Goal: Task Accomplishment & Management: Manage account settings

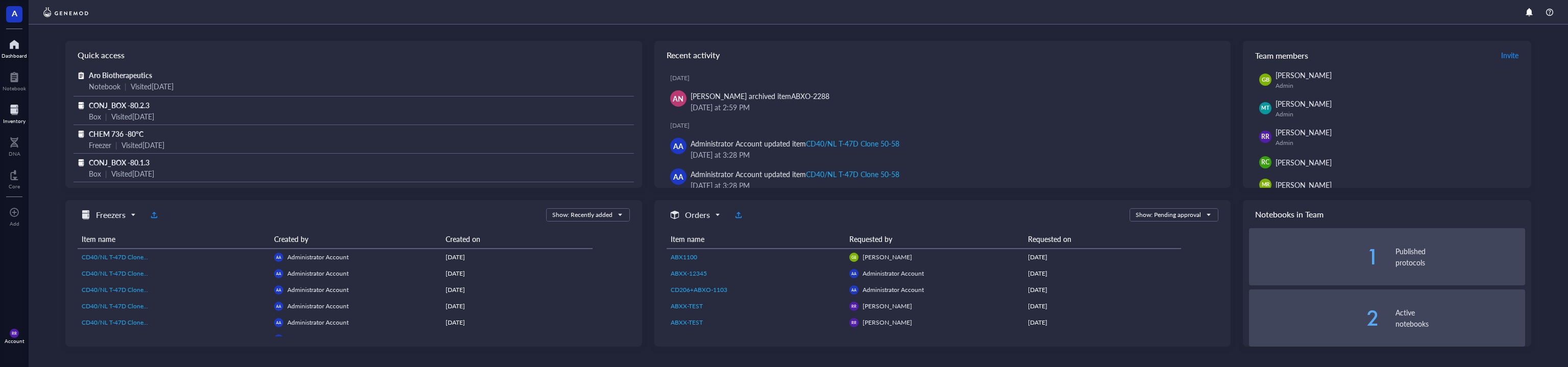
click at [16, 110] on div at bounding box center [14, 110] width 23 height 16
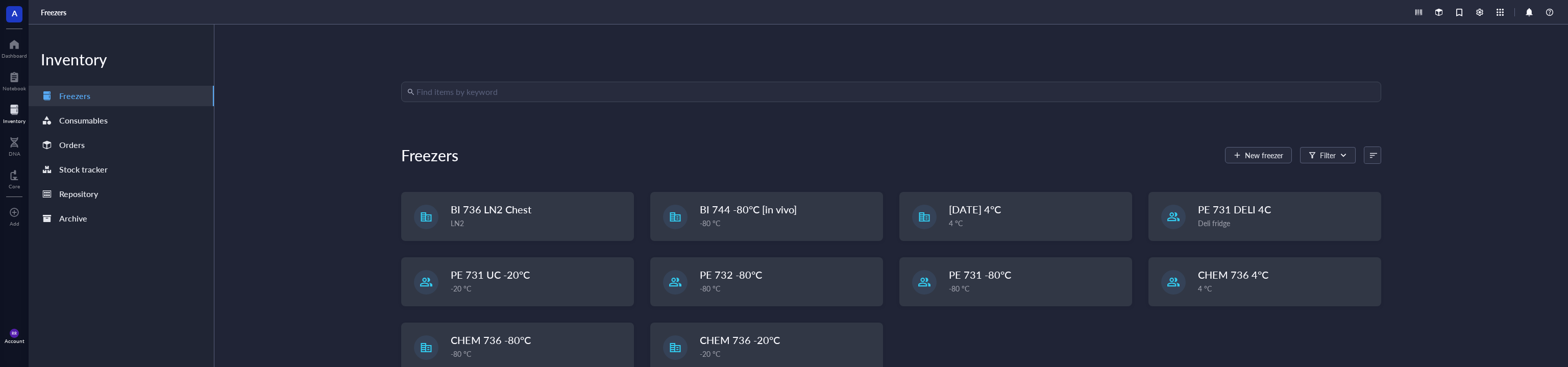
click at [634, 77] on div "Find items by keyword Freezers New freezer Filter BI 736 LN2 Chest LN2 BI 744 -…" at bounding box center [891, 195] width 1354 height 343
click at [642, 95] on input "search" at bounding box center [895, 92] width 959 height 19
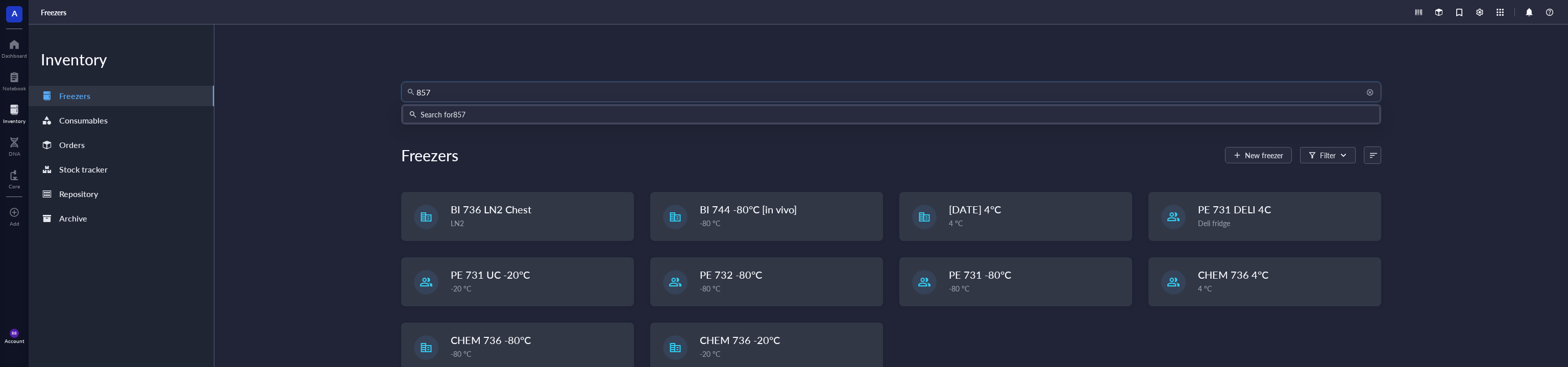
type input "8577"
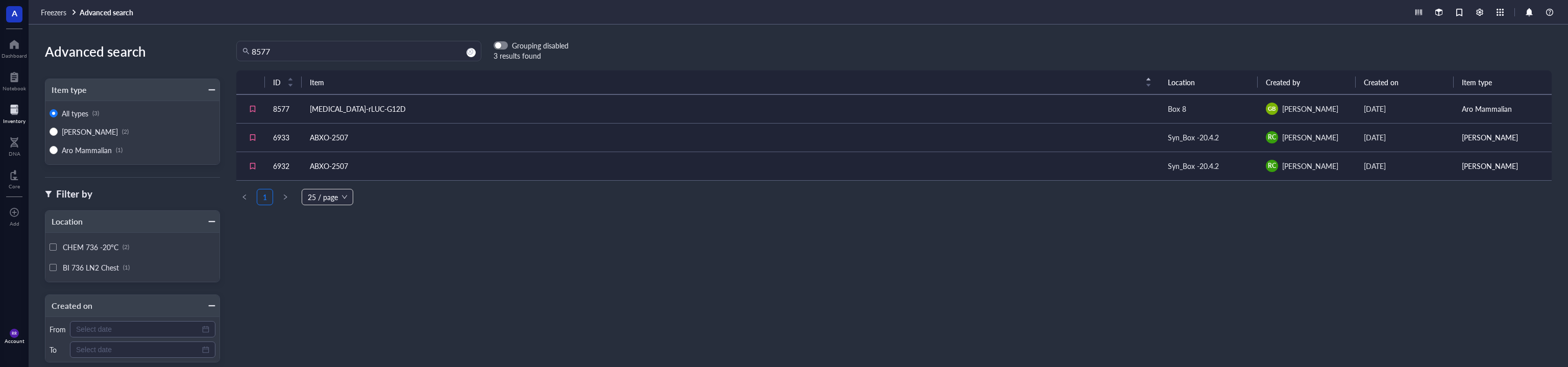
click at [505, 135] on td "ABXO-2507" at bounding box center [731, 137] width 858 height 29
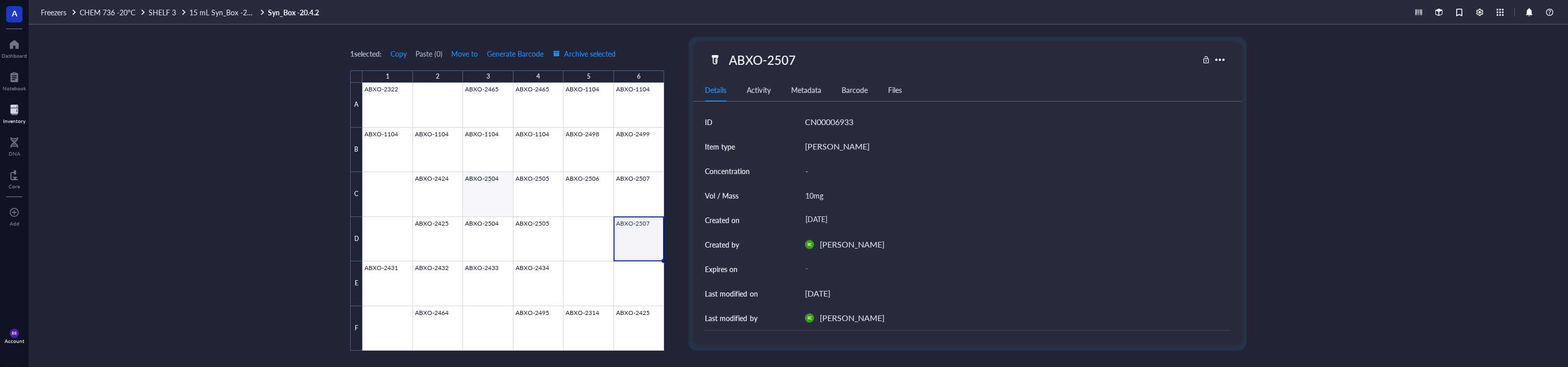
click at [500, 202] on div at bounding box center [513, 217] width 302 height 268
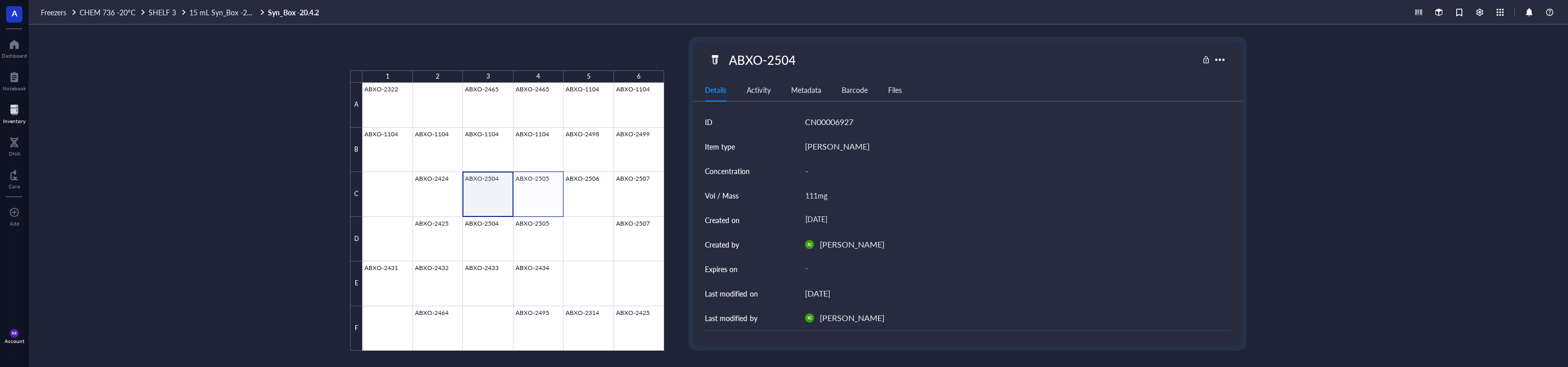
click at [558, 197] on div at bounding box center [513, 217] width 302 height 268
click at [587, 192] on div at bounding box center [513, 217] width 302 height 268
click at [621, 192] on div at bounding box center [513, 217] width 302 height 268
click at [469, 55] on span "Move to" at bounding box center [464, 53] width 27 height 8
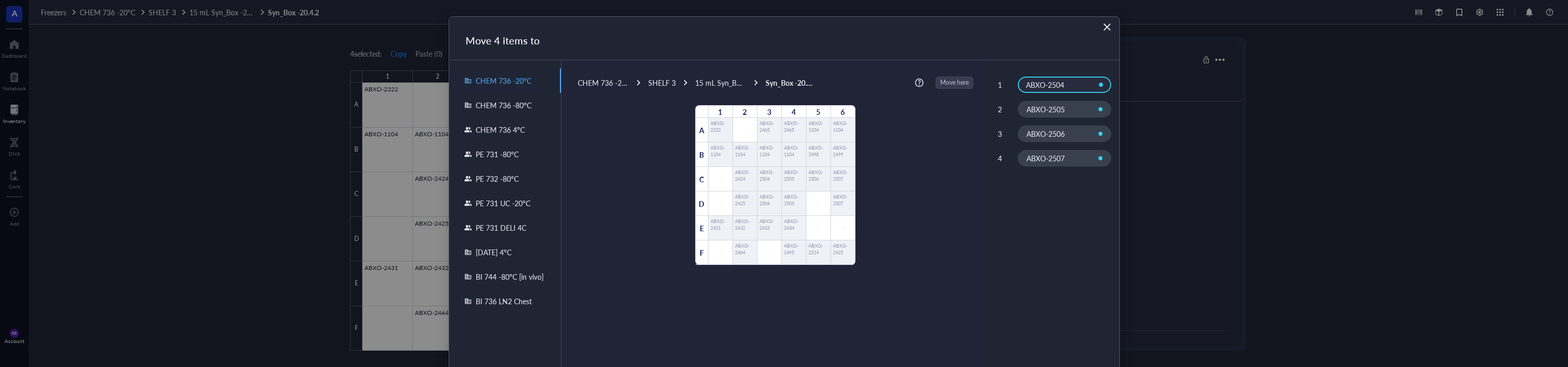
click at [533, 108] on div "CHEM 736 -80°C" at bounding box center [505, 105] width 112 height 24
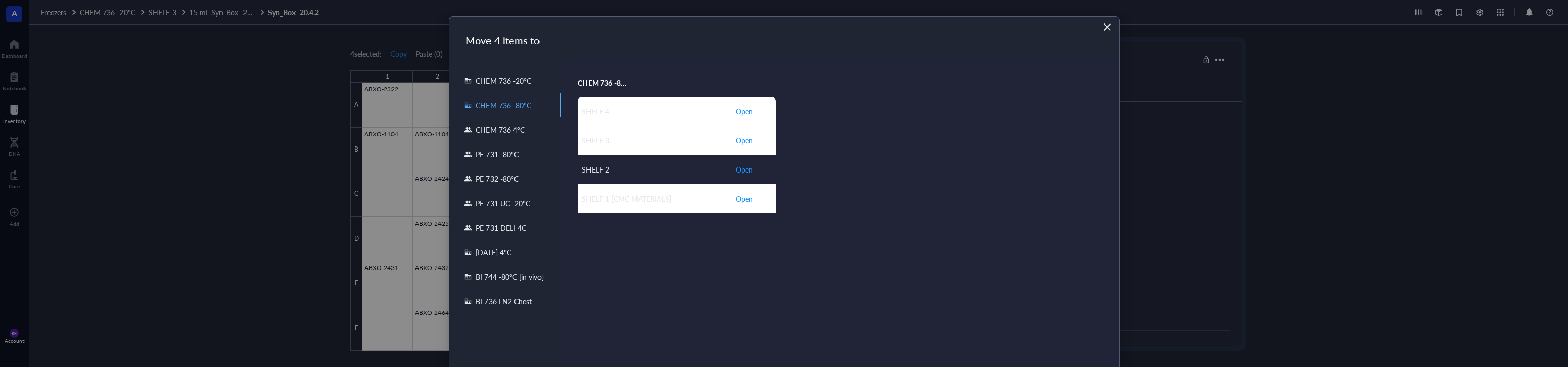
click at [749, 166] on span "Open" at bounding box center [744, 169] width 18 height 11
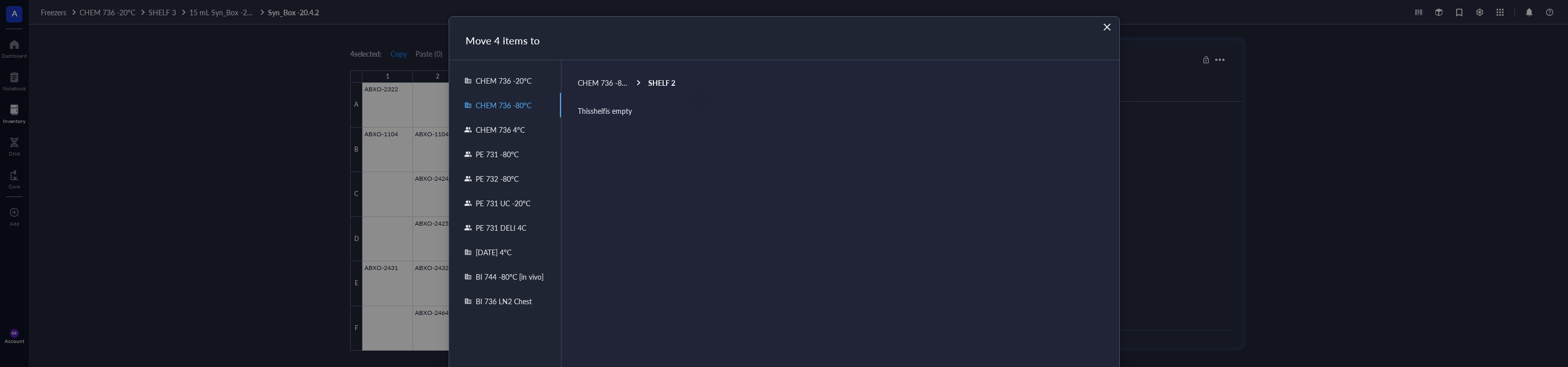
click at [600, 83] on span "CHEM 736 -80°C" at bounding box center [605, 82] width 55 height 10
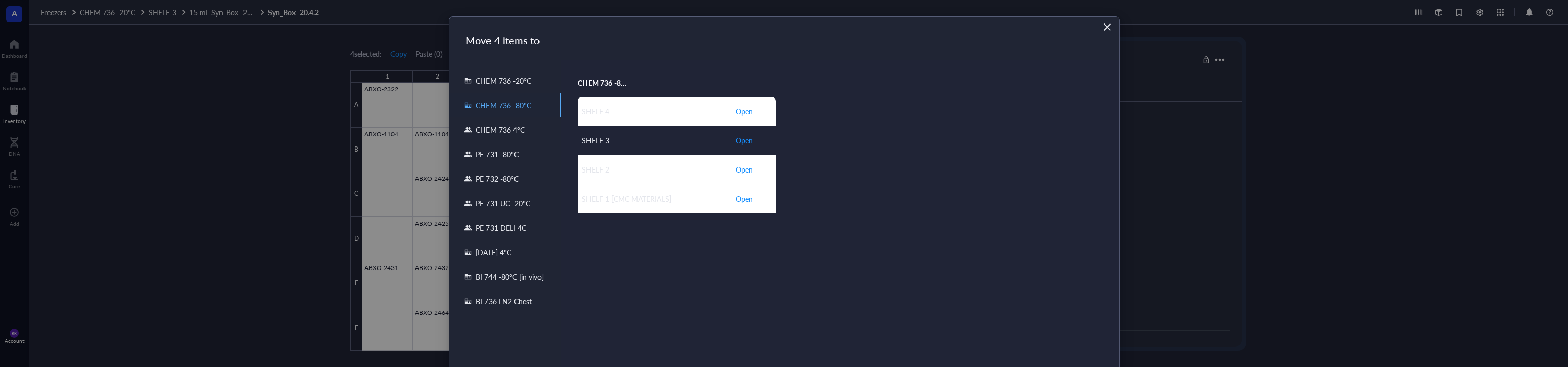
click at [746, 142] on span "Open" at bounding box center [744, 140] width 18 height 11
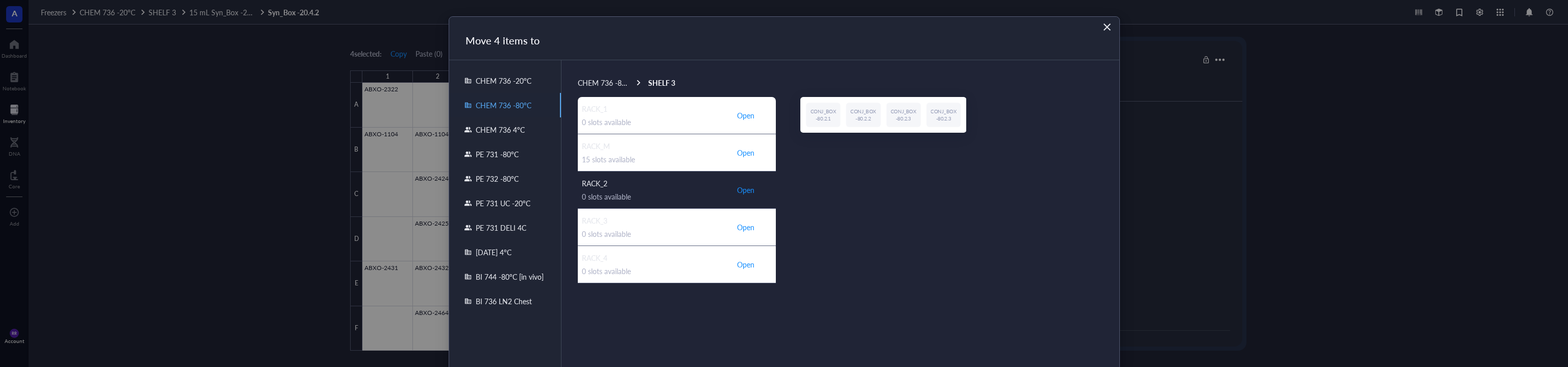
click at [732, 190] on td "Open" at bounding box center [754, 190] width 45 height 37
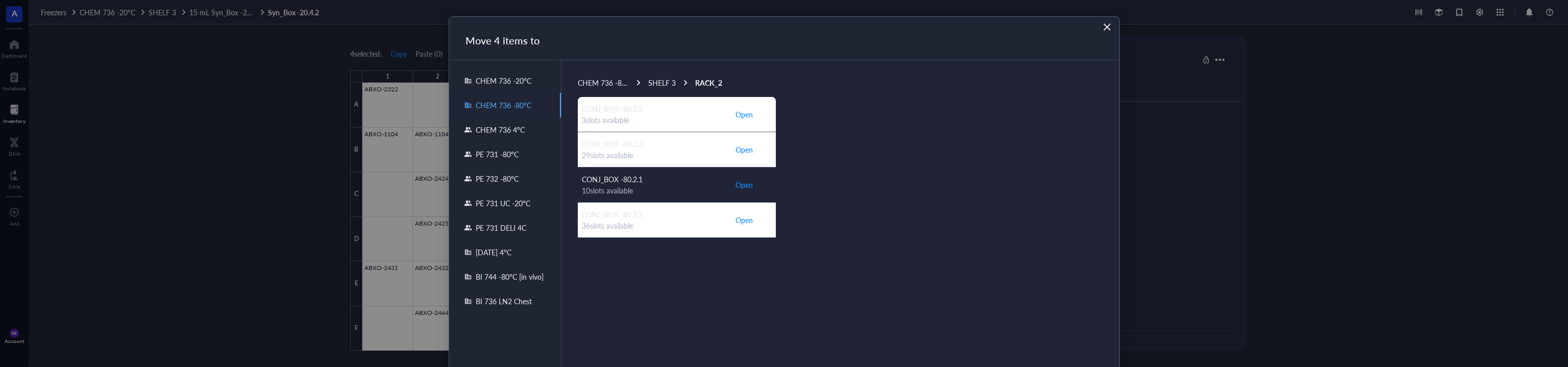
click at [747, 184] on span "Open" at bounding box center [744, 184] width 18 height 11
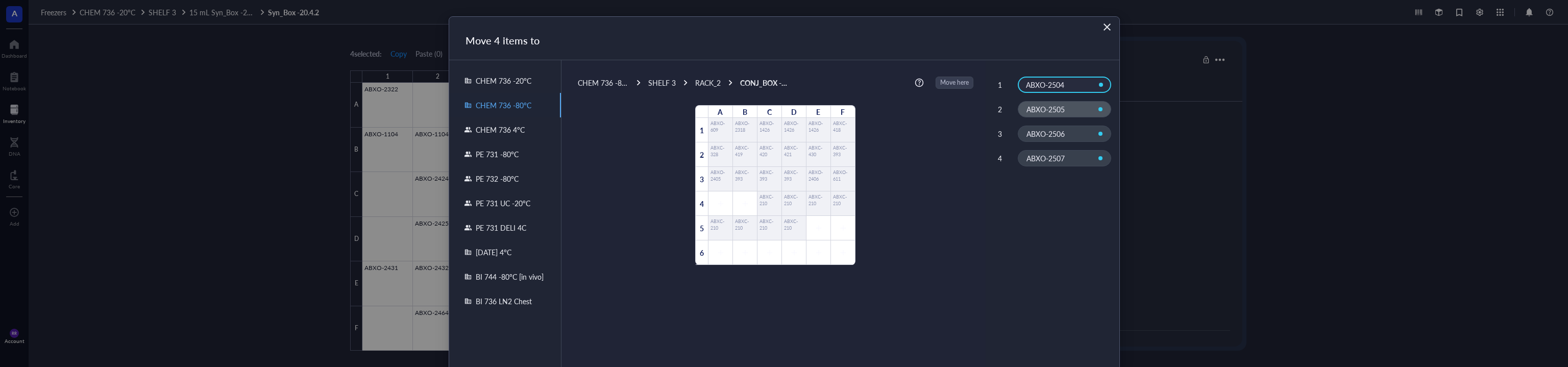
click at [1073, 105] on div "ABXO-2505" at bounding box center [1056, 109] width 60 height 9
click at [712, 80] on div "RACK_2" at bounding box center [708, 82] width 26 height 9
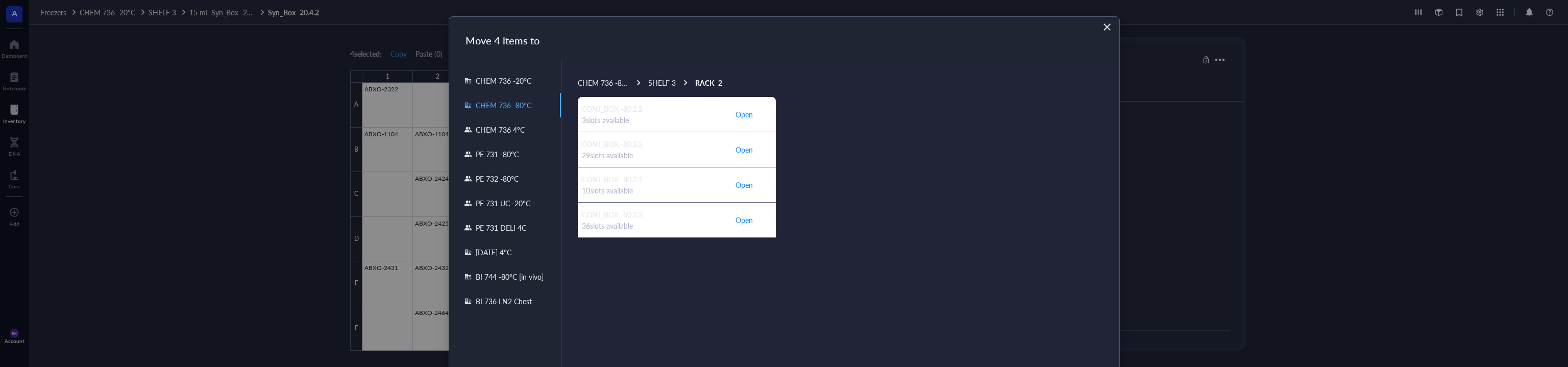
click at [1110, 26] on icon "Close" at bounding box center [1107, 27] width 10 height 10
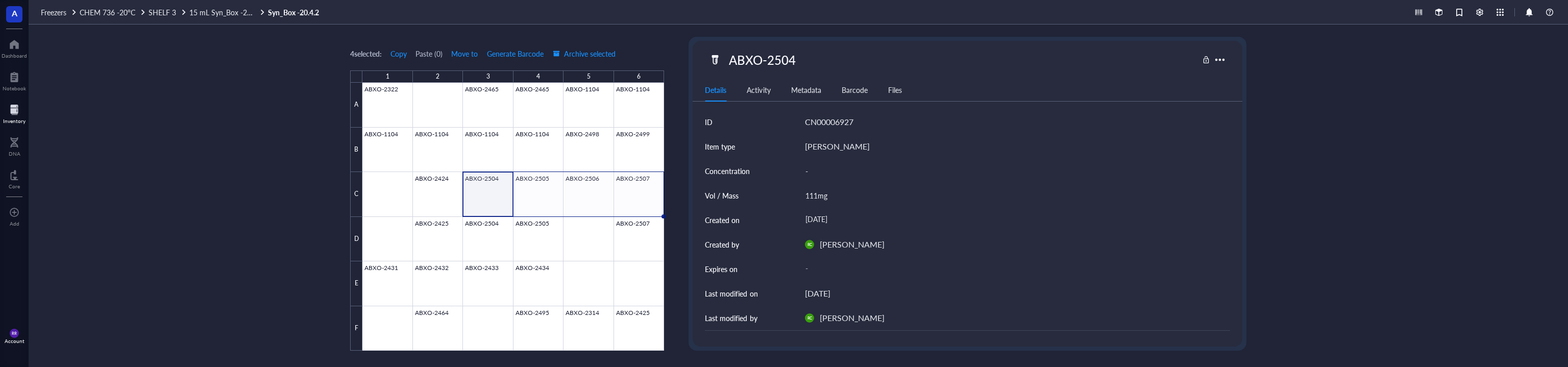
click at [9, 338] on div "Account" at bounding box center [15, 341] width 20 height 6
click at [91, 296] on link "Account settings" at bounding box center [72, 298] width 67 height 18
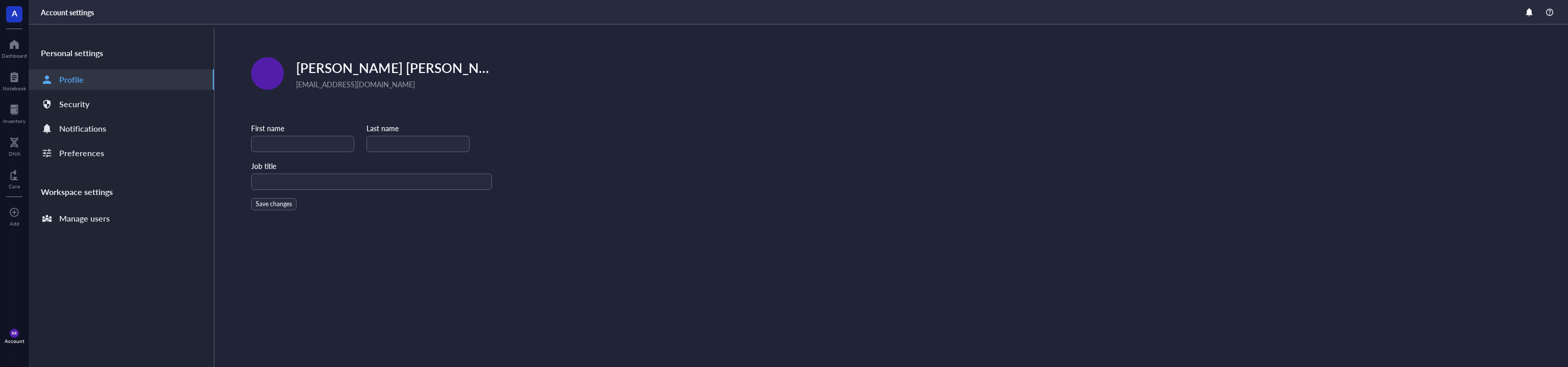
type input "[PERSON_NAME]"
type input "Scientist"
click at [135, 225] on div "Manage users" at bounding box center [121, 218] width 185 height 21
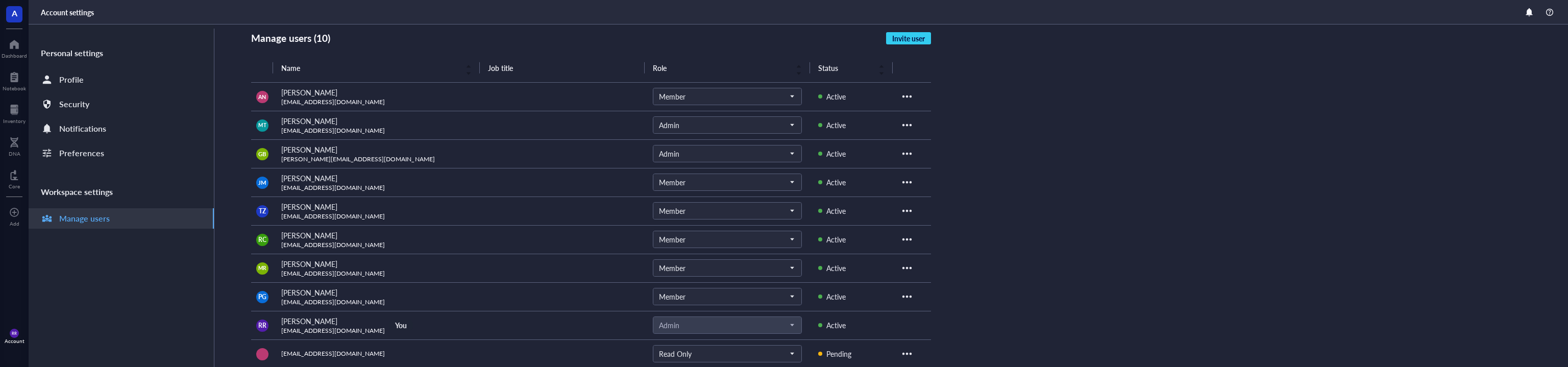
scroll to position [152, 0]
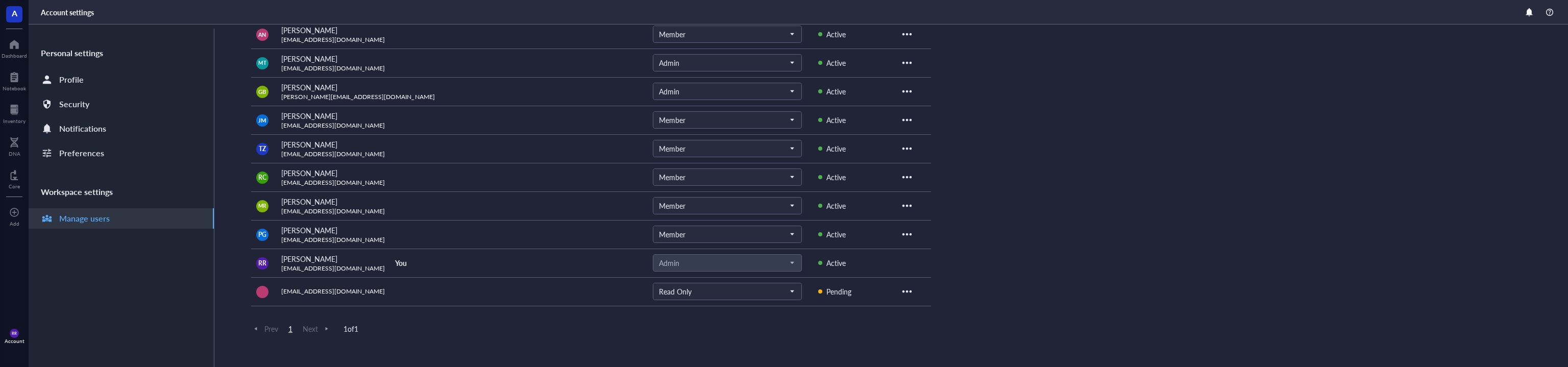
click at [909, 293] on div at bounding box center [907, 291] width 16 height 16
click at [934, 312] on span "Resend invite" at bounding box center [938, 309] width 58 height 11
